Goal: Communication & Community: Answer question/provide support

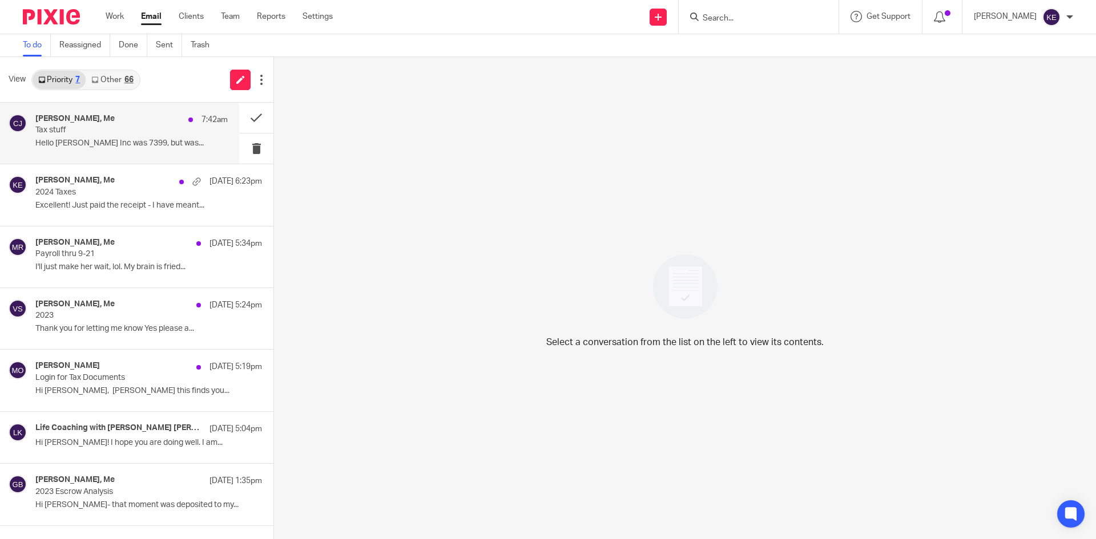
click at [115, 128] on p "Tax stuff" at bounding box center [112, 131] width 154 height 10
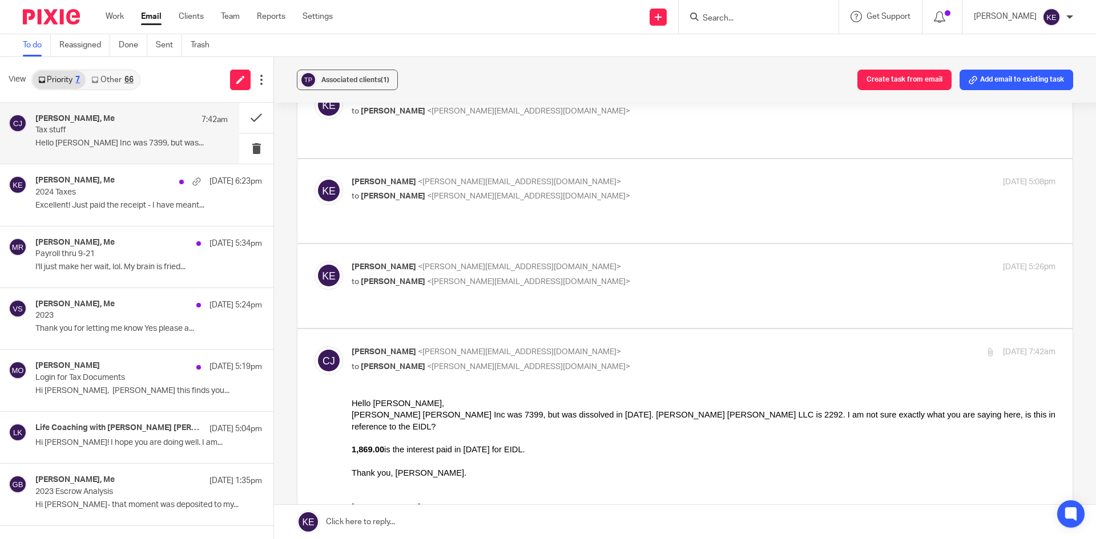
scroll to position [114, 0]
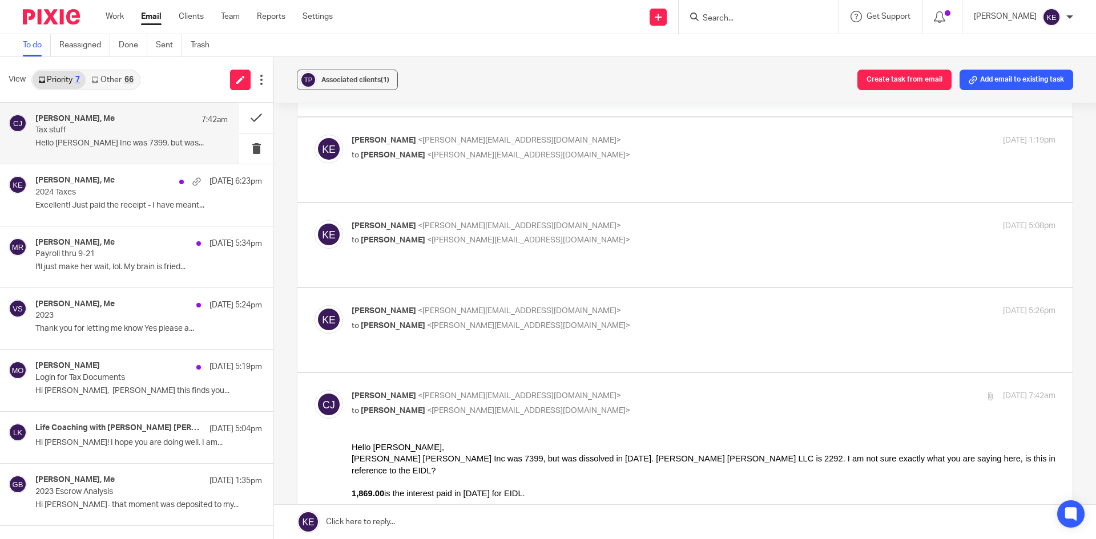
click at [584, 305] on p "Kim Erick <kim@hometimebusinessservices.com>" at bounding box center [586, 311] width 469 height 12
checkbox input "true"
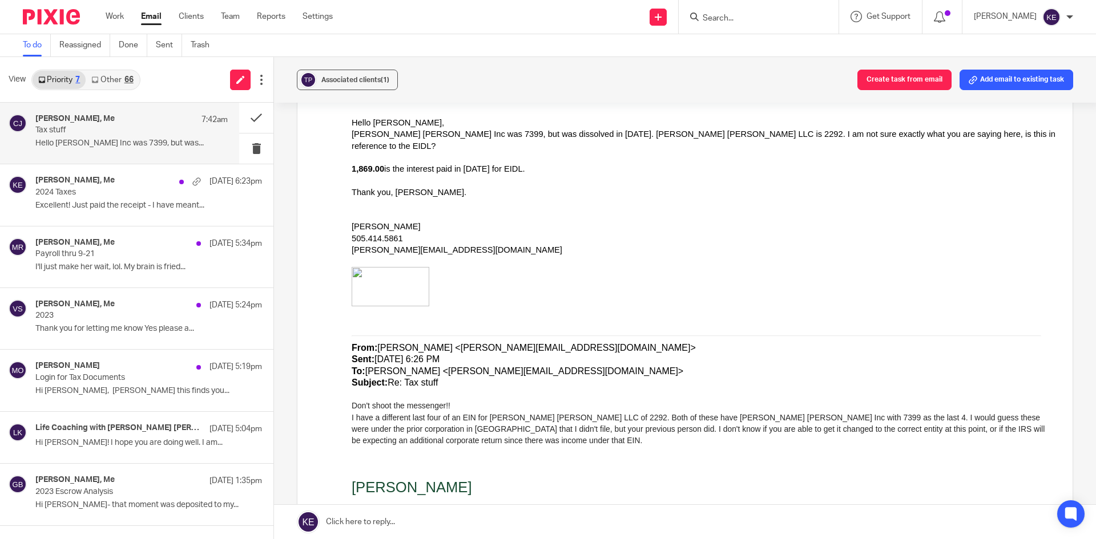
scroll to position [628, 0]
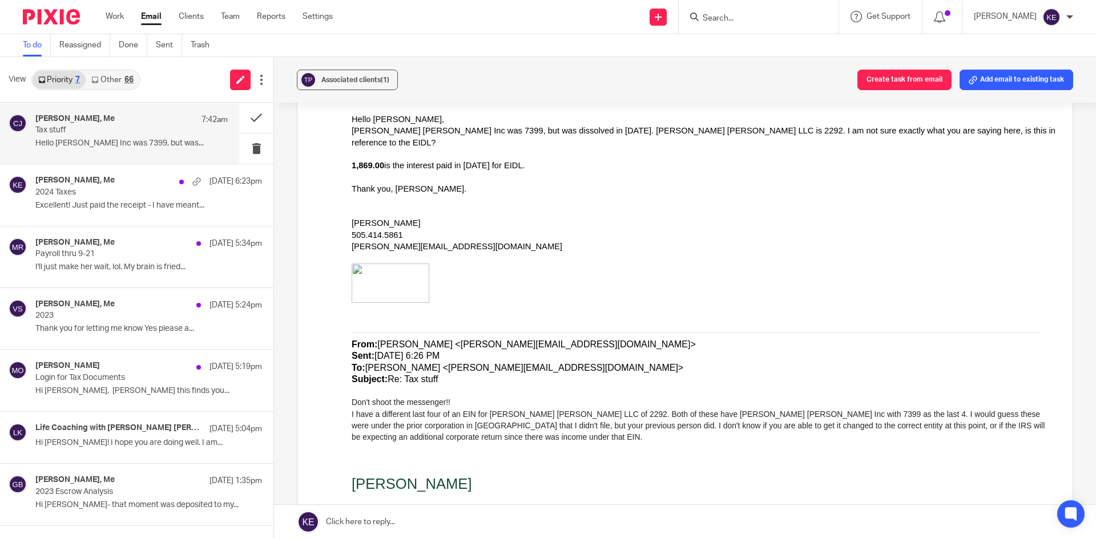
click at [364, 519] on link at bounding box center [685, 522] width 822 height 34
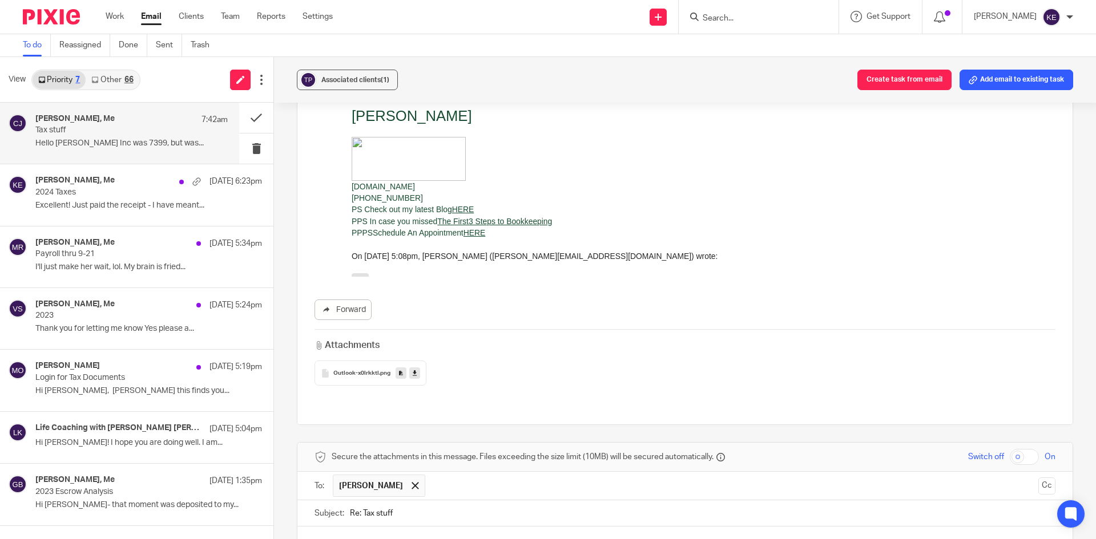
scroll to position [1170, 0]
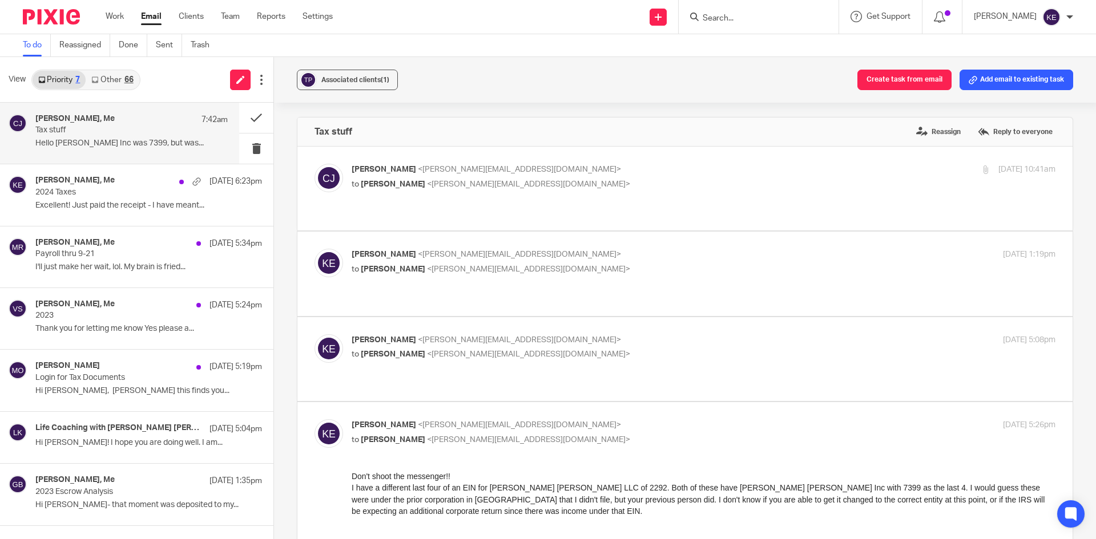
scroll to position [1170, 0]
